Goal: Find contact information: Find contact information

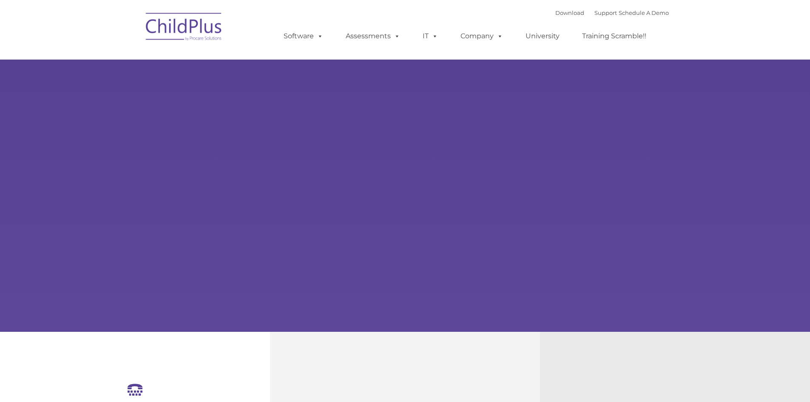
select select "MEDIUM"
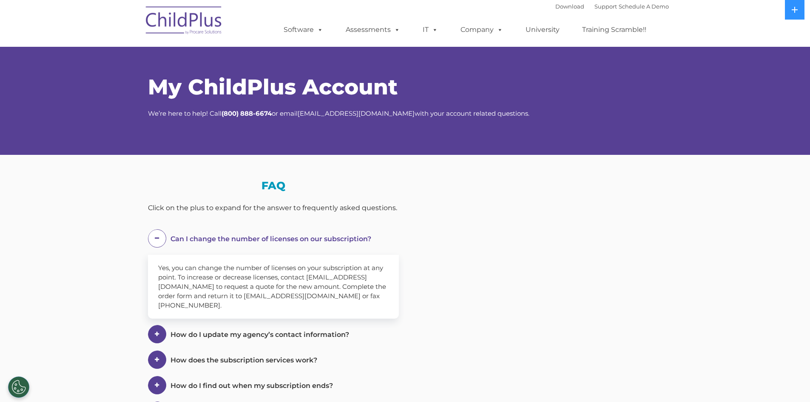
select select "MEDIUM"
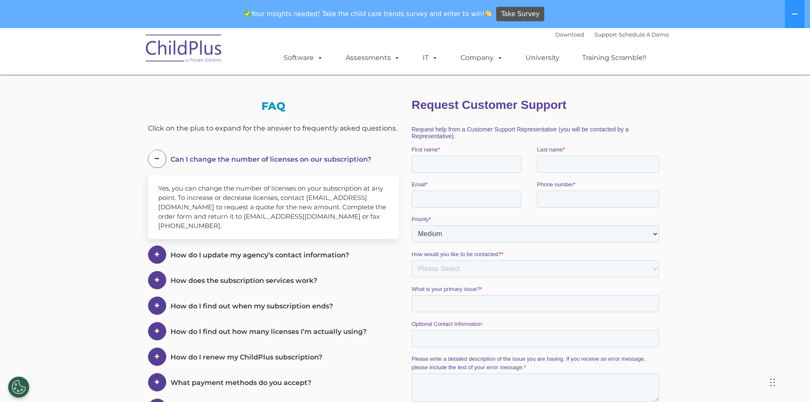
scroll to position [105, 0]
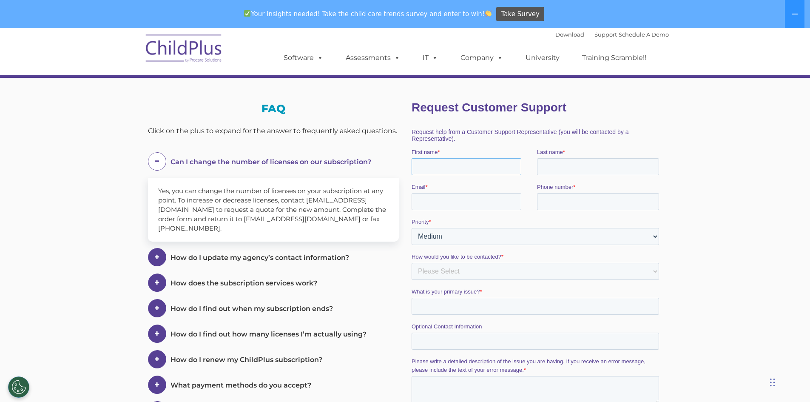
click at [420, 174] on input "First name *" at bounding box center [466, 166] width 110 height 17
type input "[PERSON_NAME]"
click at [557, 172] on input "Last name *" at bounding box center [597, 166] width 122 height 17
type input "[PERSON_NAME]"
click at [591, 44] on ul "Software ChildPlus: The original and most widely-used Head Start data managemen…" at bounding box center [468, 58] width 402 height 34
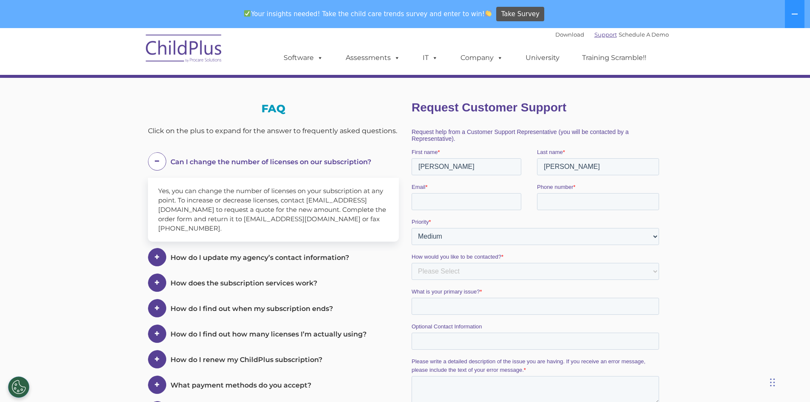
click at [594, 34] on link "Support" at bounding box center [605, 34] width 23 height 7
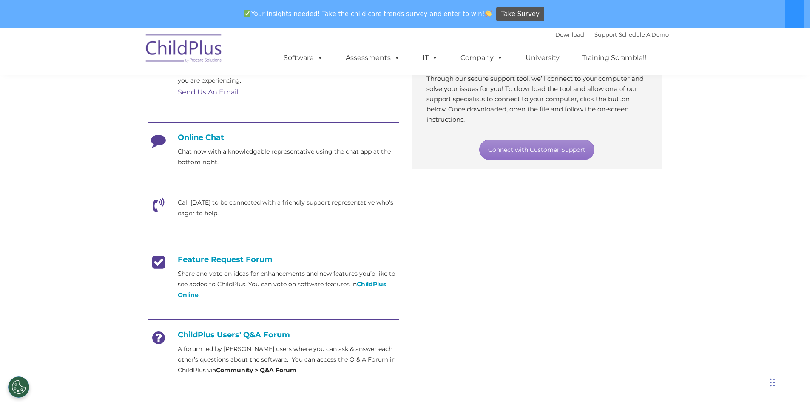
scroll to position [182, 0]
click at [517, 146] on link "Connect with Customer Support" at bounding box center [536, 149] width 115 height 20
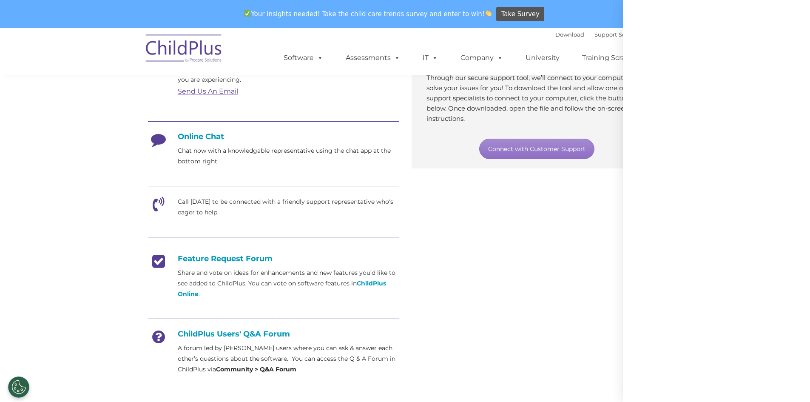
click at [796, 10] on div at bounding box center [716, 201] width 187 height 402
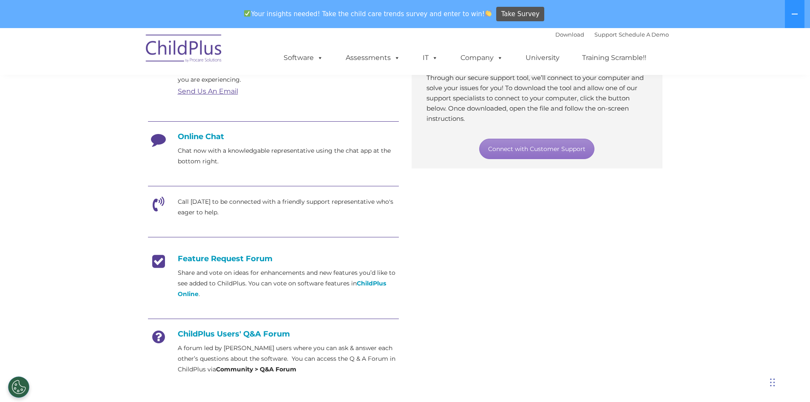
click at [156, 138] on icon at bounding box center [158, 142] width 21 height 21
click at [157, 205] on icon at bounding box center [158, 206] width 21 height 21
drag, startPoint x: 201, startPoint y: 214, endPoint x: 172, endPoint y: 212, distance: 29.0
drag, startPoint x: 172, startPoint y: 212, endPoint x: 160, endPoint y: 203, distance: 15.5
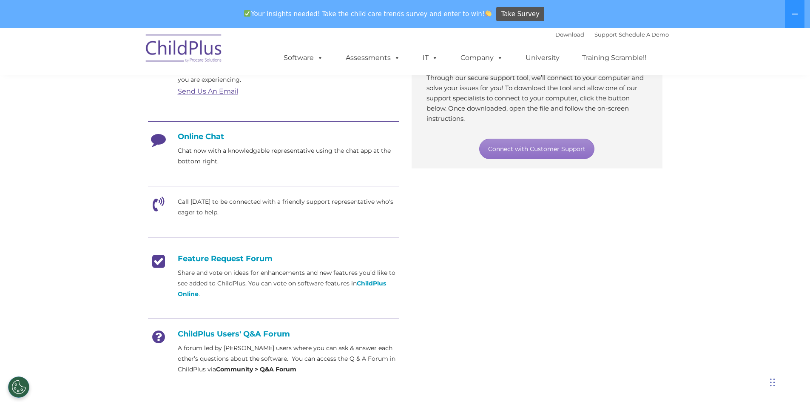
click at [160, 203] on icon at bounding box center [158, 206] width 21 height 21
click at [522, 150] on link "Connect with Customer Support" at bounding box center [536, 149] width 115 height 20
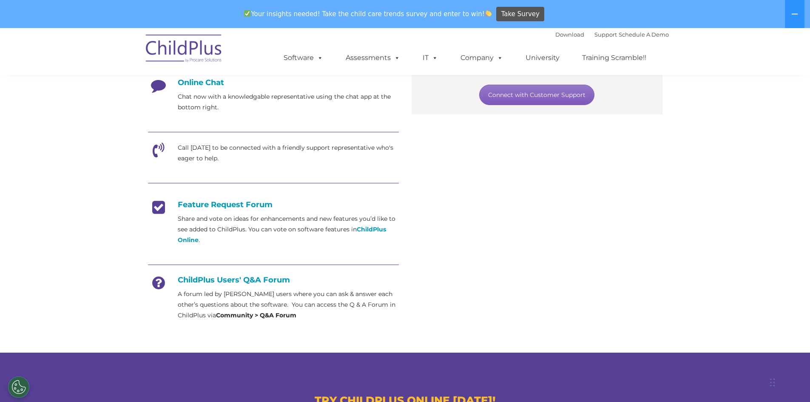
scroll to position [253, 0]
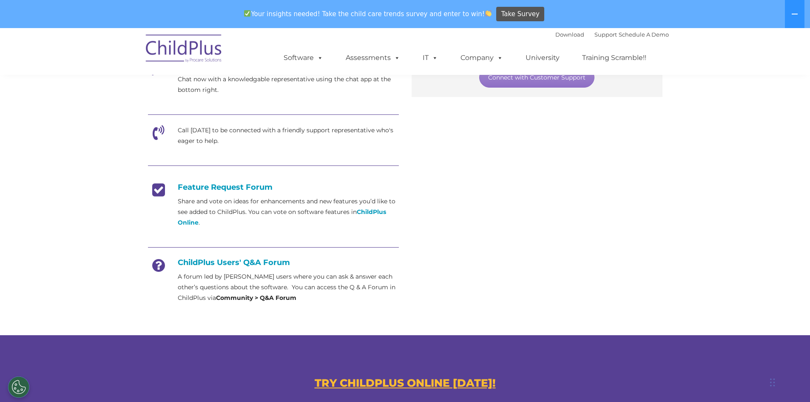
click at [159, 130] on icon at bounding box center [158, 135] width 21 height 21
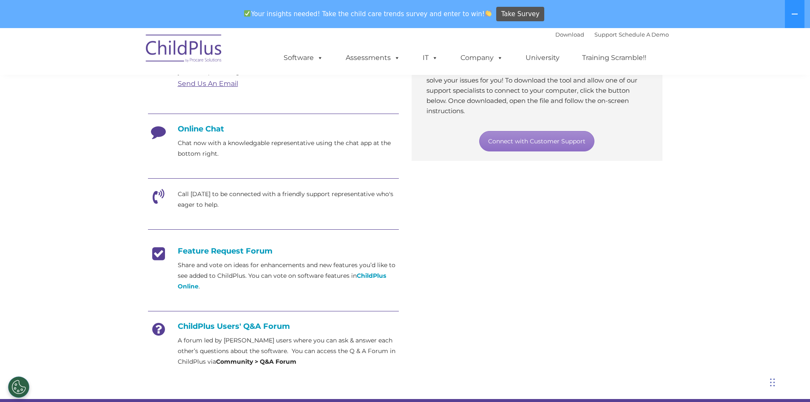
scroll to position [188, 0]
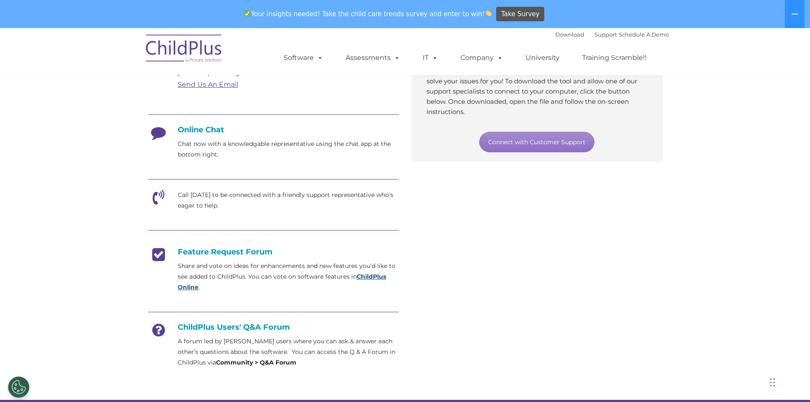
click at [371, 273] on strong "ChildPlus Online" at bounding box center [282, 281] width 208 height 18
